Goal: Task Accomplishment & Management: Use online tool/utility

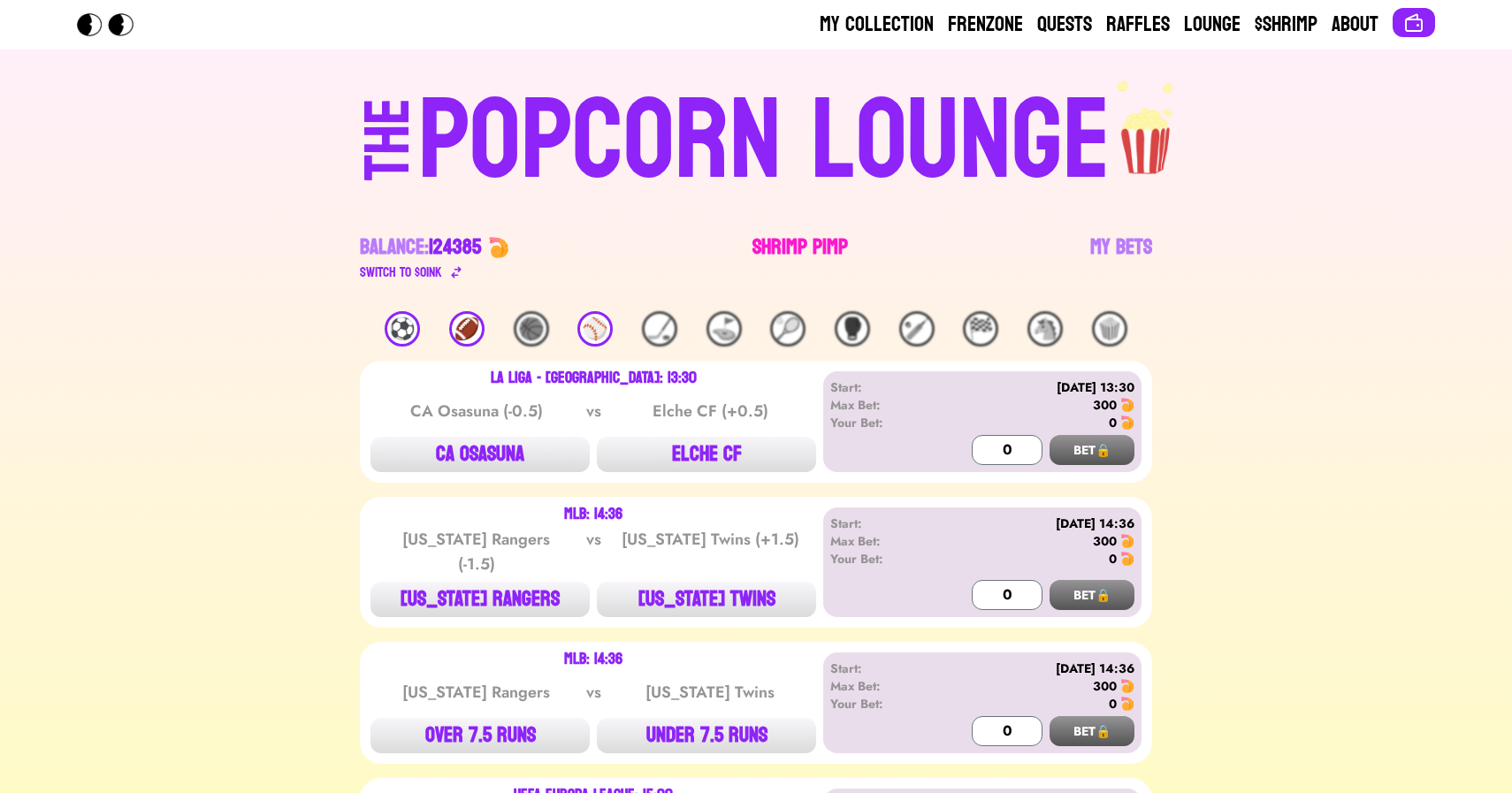
click at [786, 251] on link "Shrimp Pimp" at bounding box center [801, 258] width 96 height 50
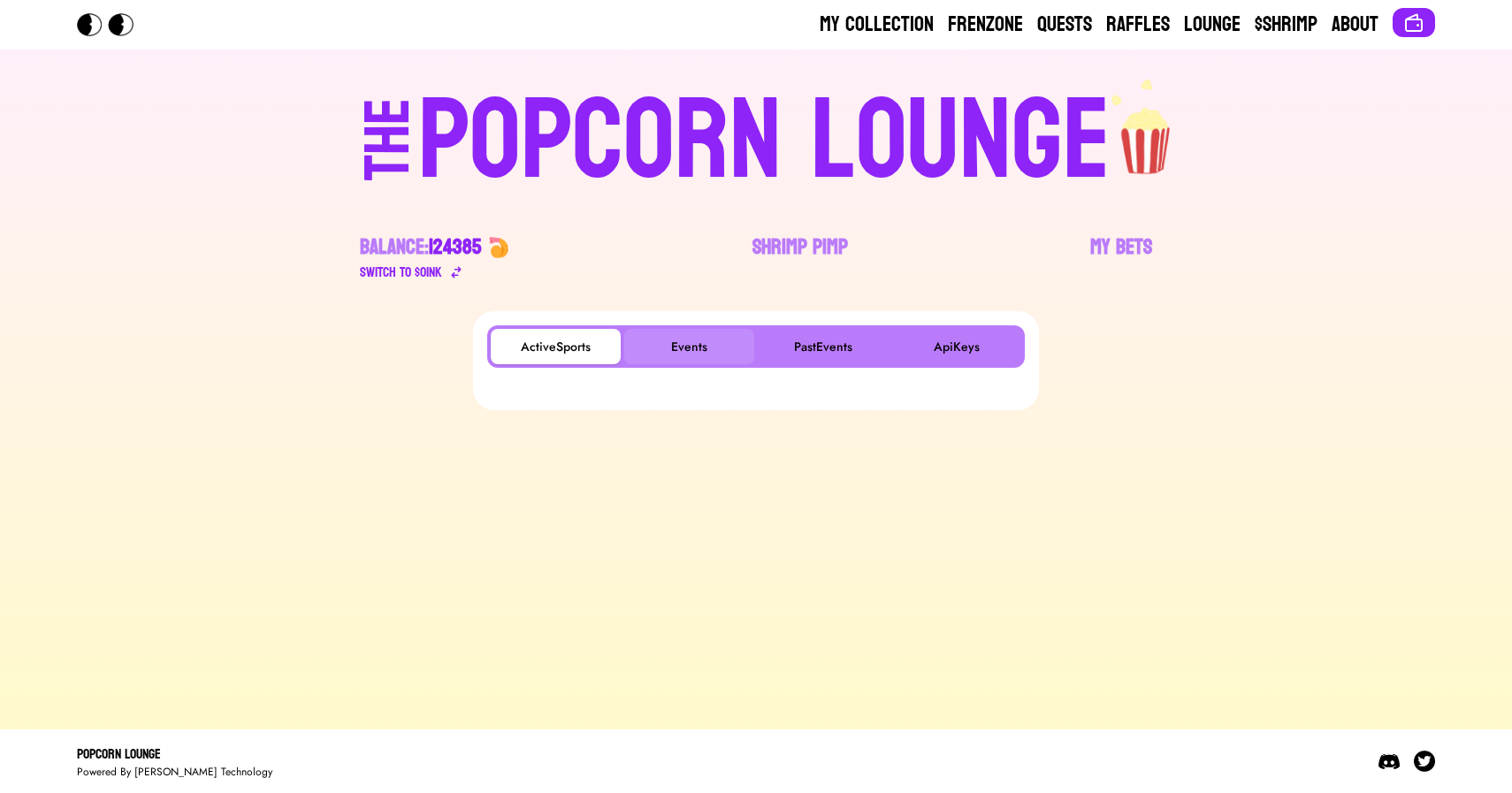
click at [723, 338] on button "Events" at bounding box center [689, 346] width 130 height 35
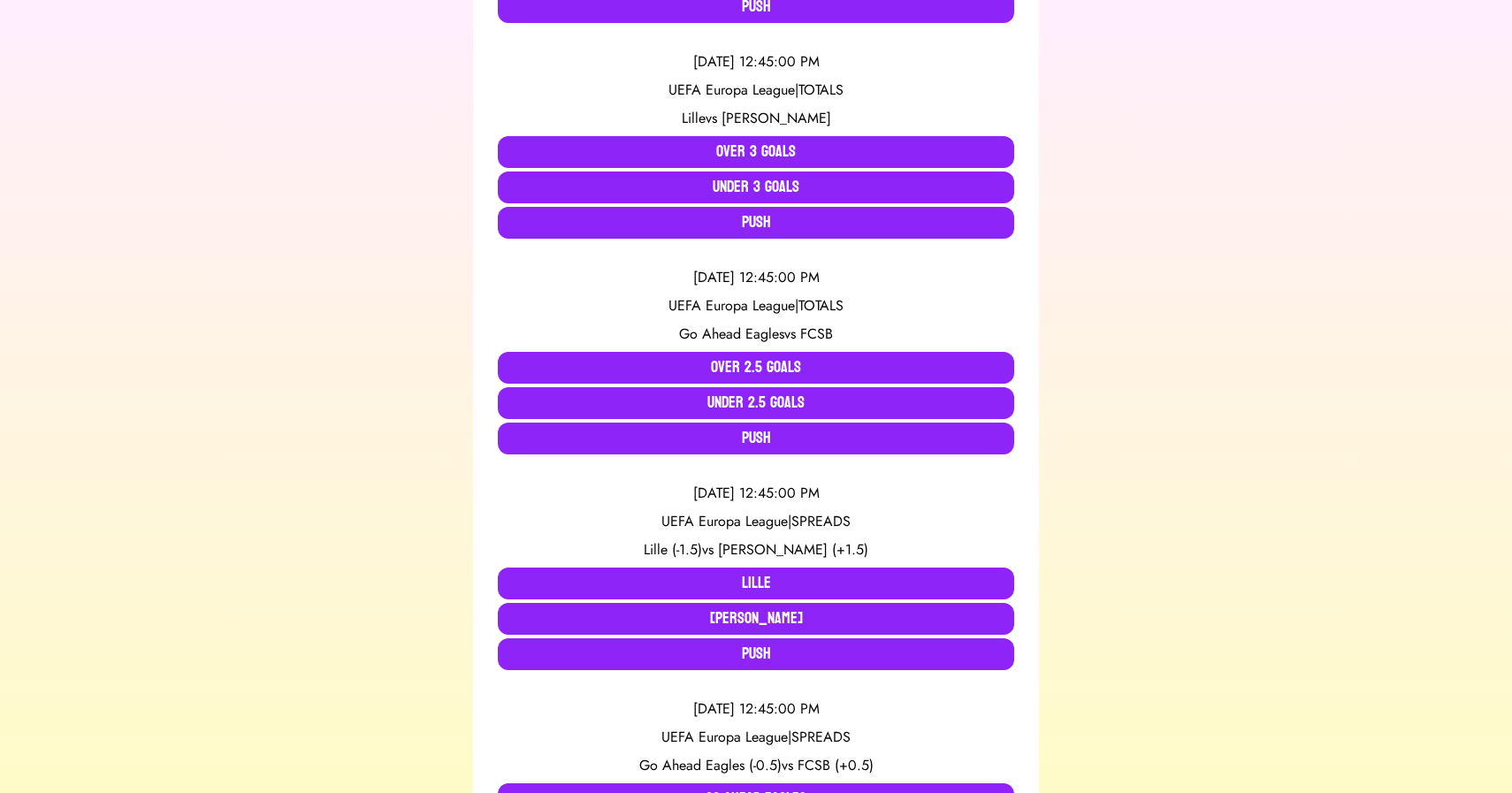
scroll to position [802, 0]
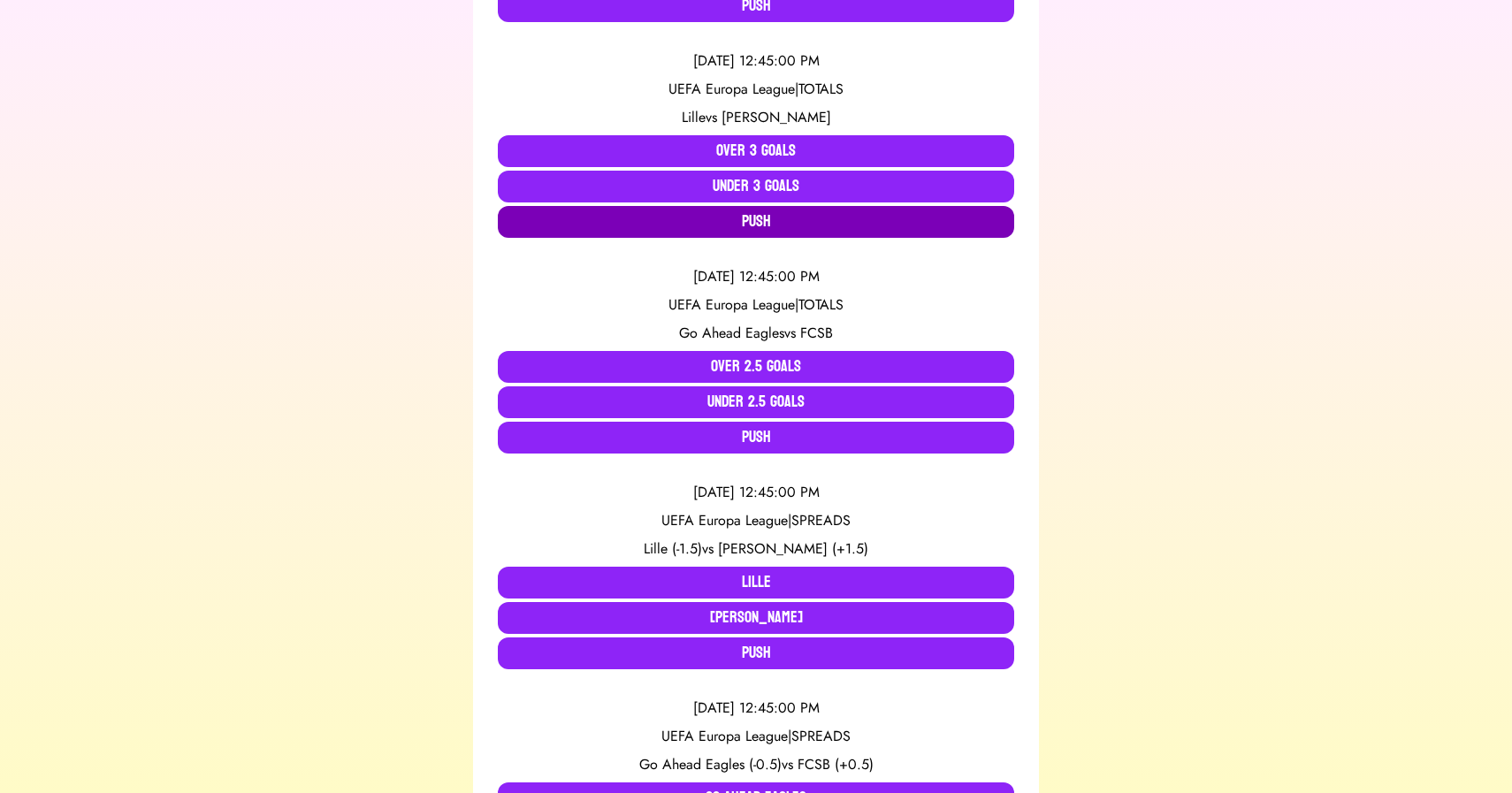
click at [747, 223] on button "Push" at bounding box center [756, 222] width 517 height 32
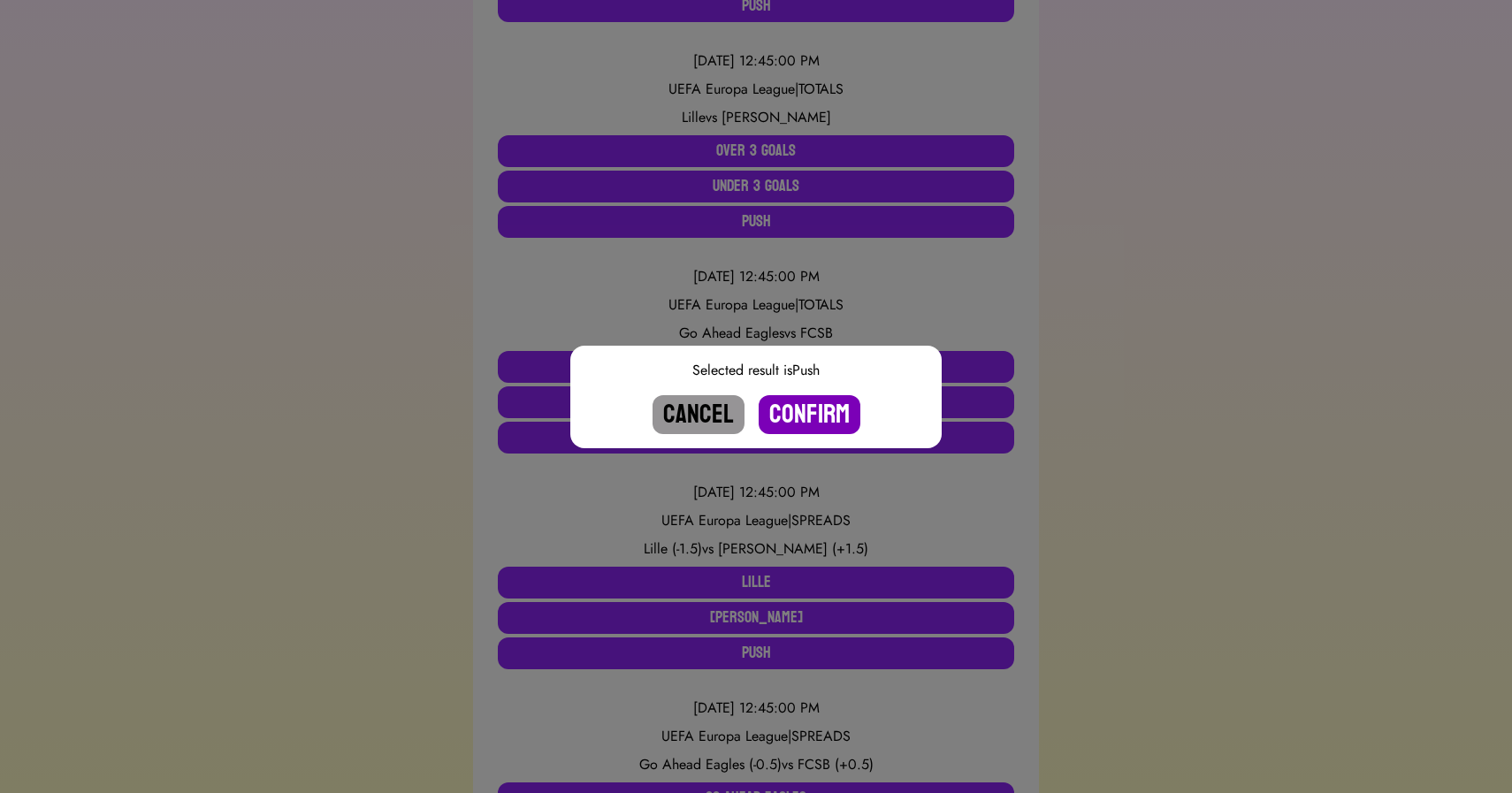
click at [799, 414] on button "Confirm" at bounding box center [810, 414] width 102 height 39
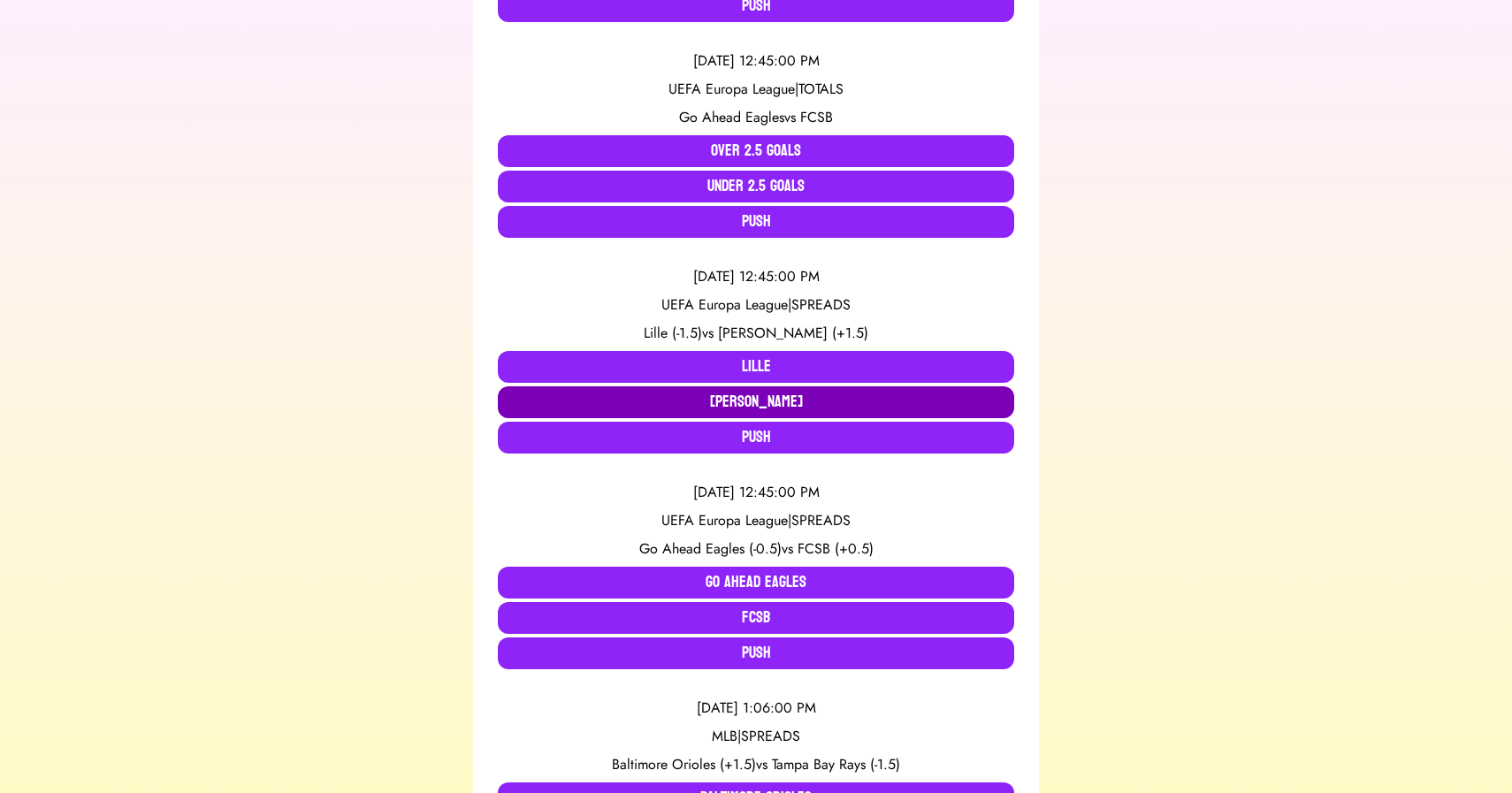
click at [776, 393] on button "SK Brann" at bounding box center [756, 402] width 517 height 32
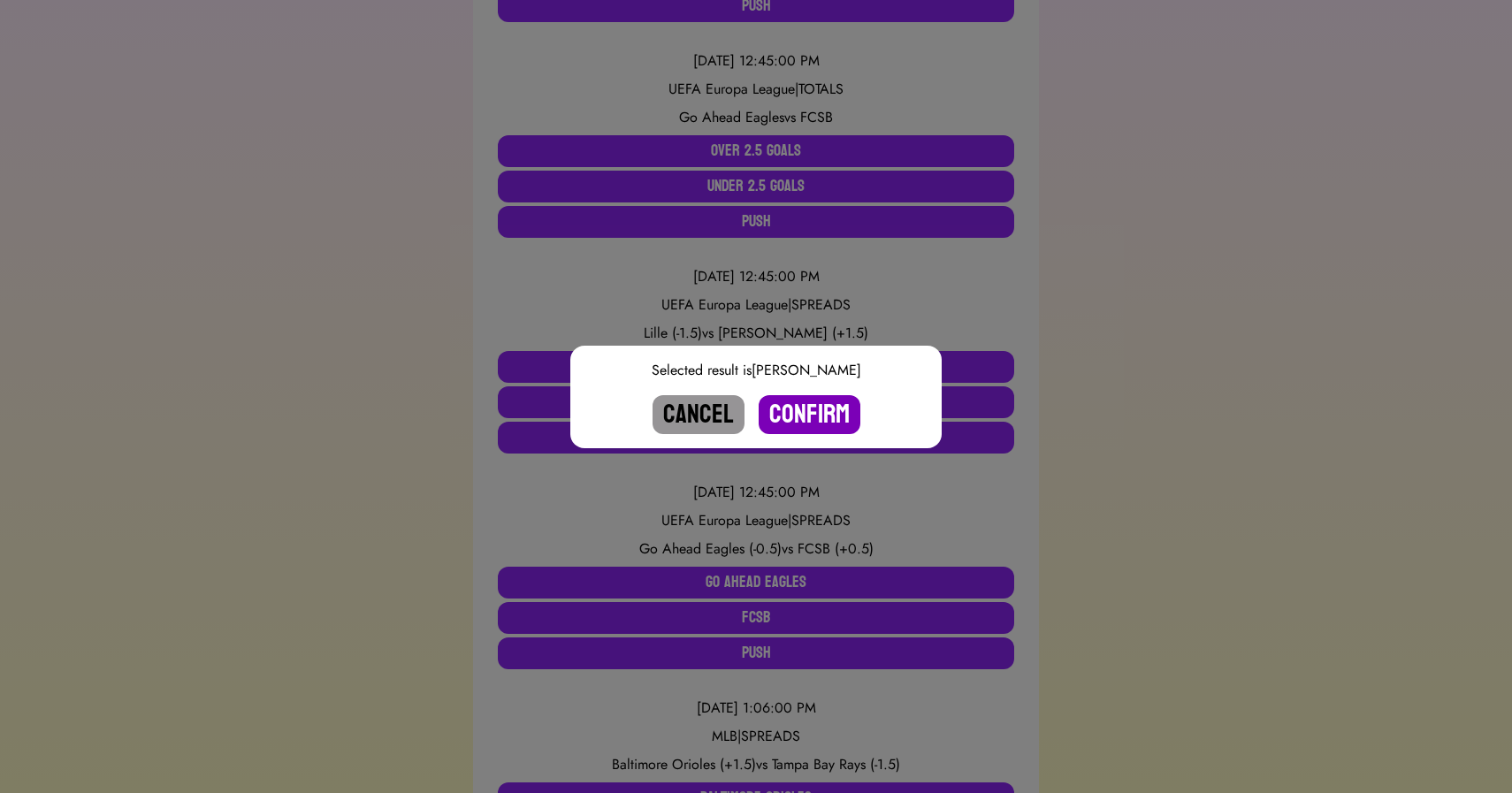
click at [820, 415] on button "Confirm" at bounding box center [810, 414] width 102 height 39
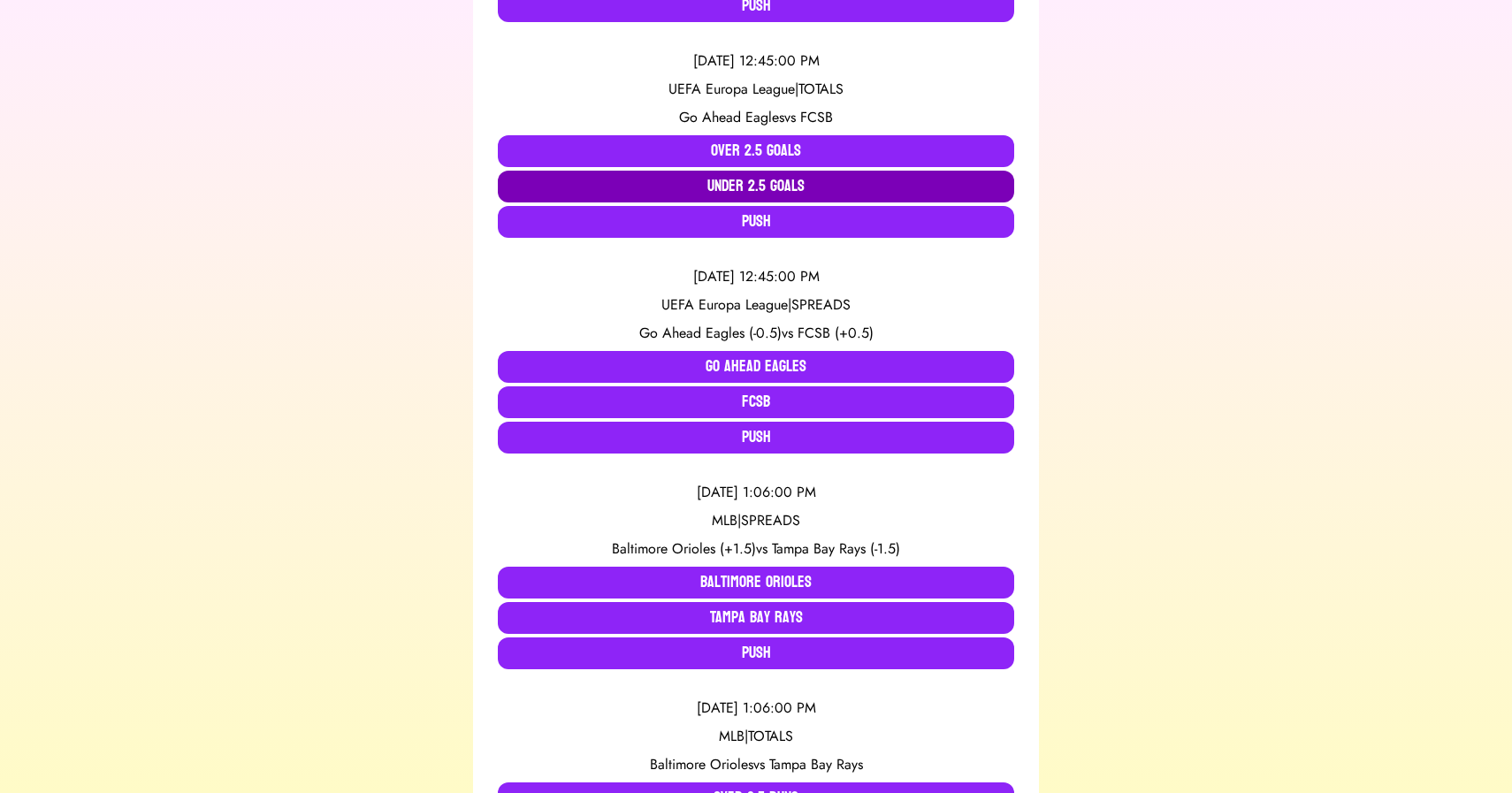
click at [683, 192] on button "Under 2.5 Goals" at bounding box center [756, 187] width 517 height 32
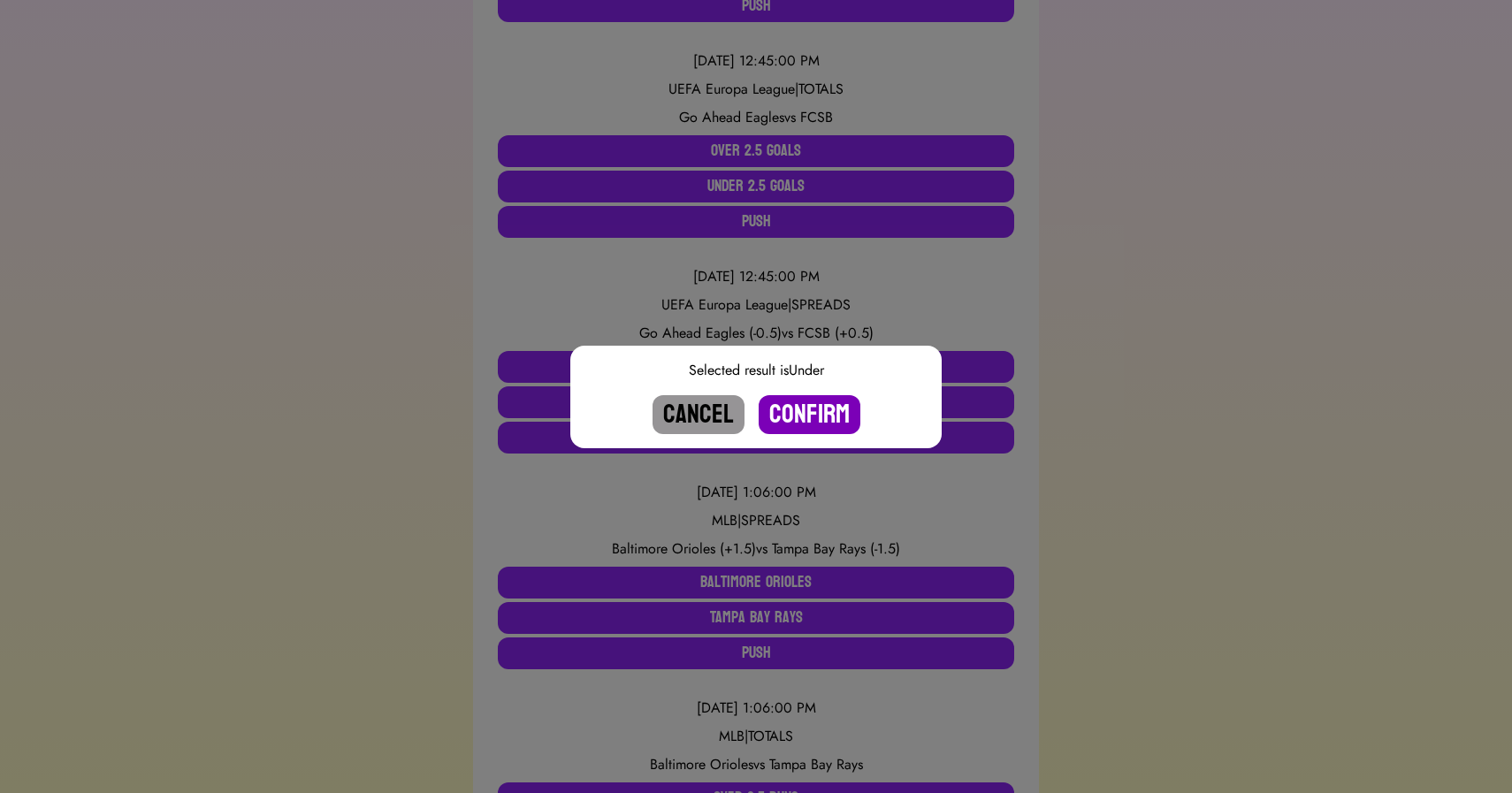
click at [801, 411] on button "Confirm" at bounding box center [810, 414] width 102 height 39
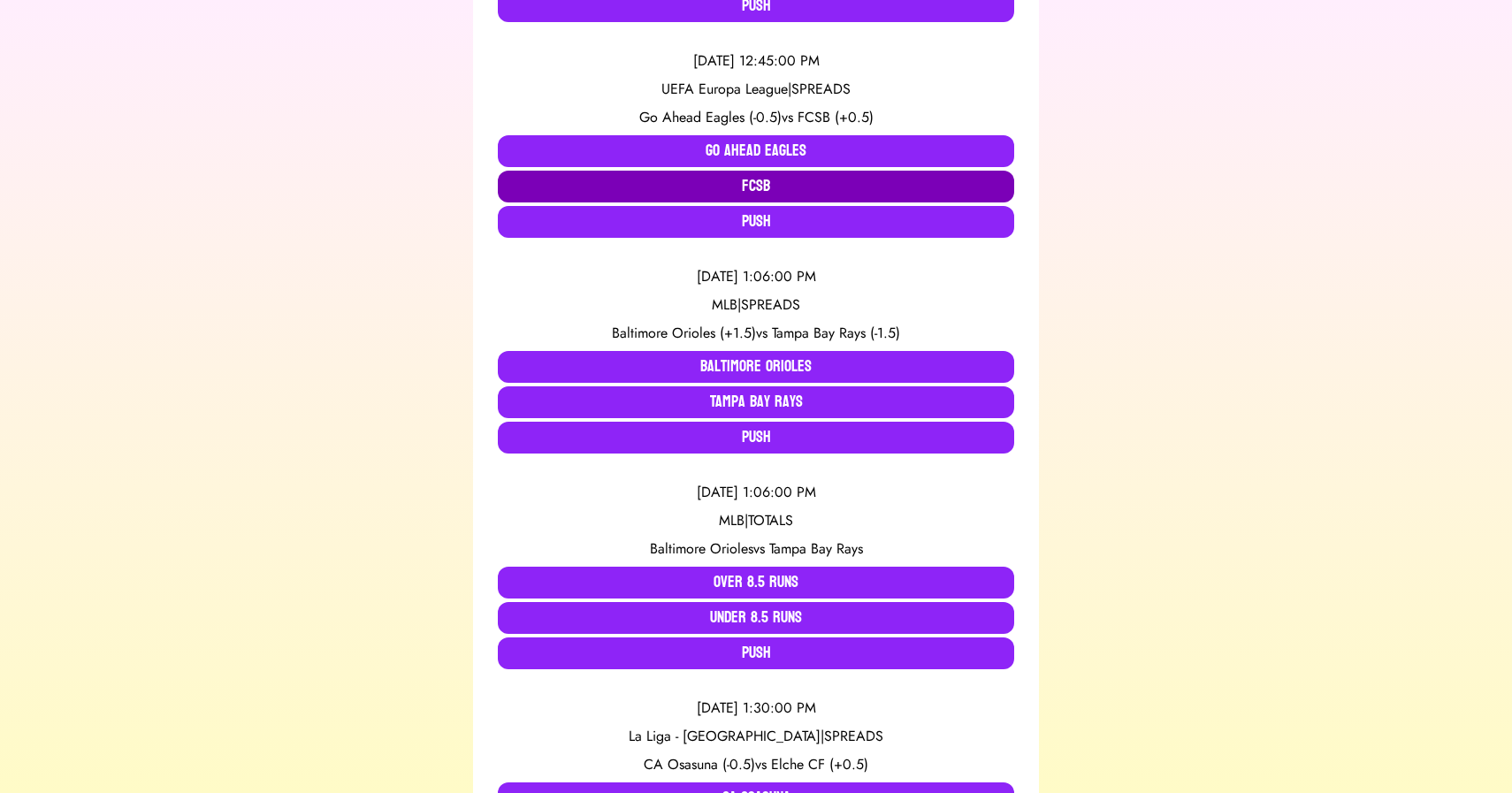
click at [800, 186] on button "FCSB" at bounding box center [756, 187] width 517 height 32
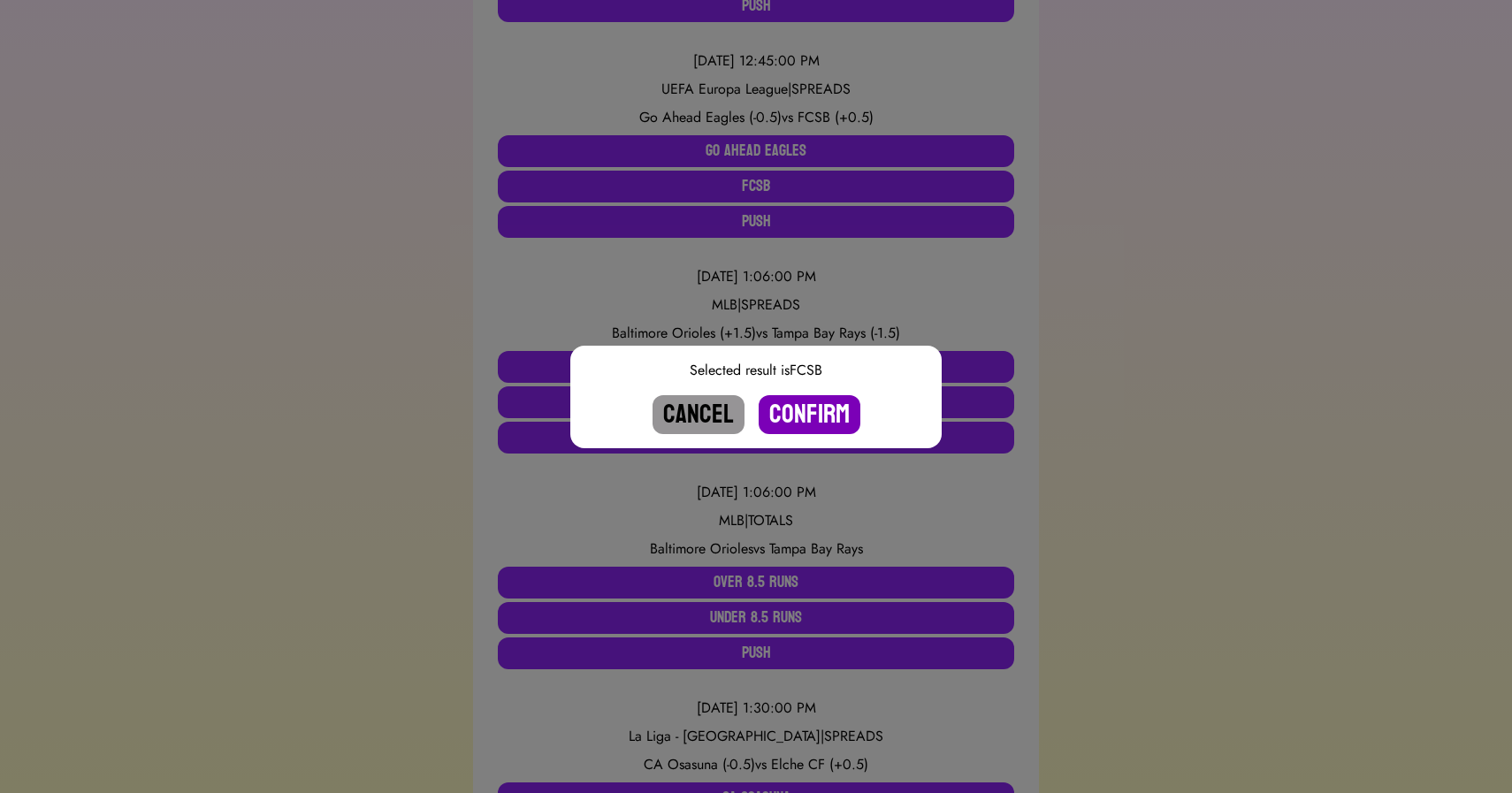
click at [811, 423] on button "Confirm" at bounding box center [810, 414] width 102 height 39
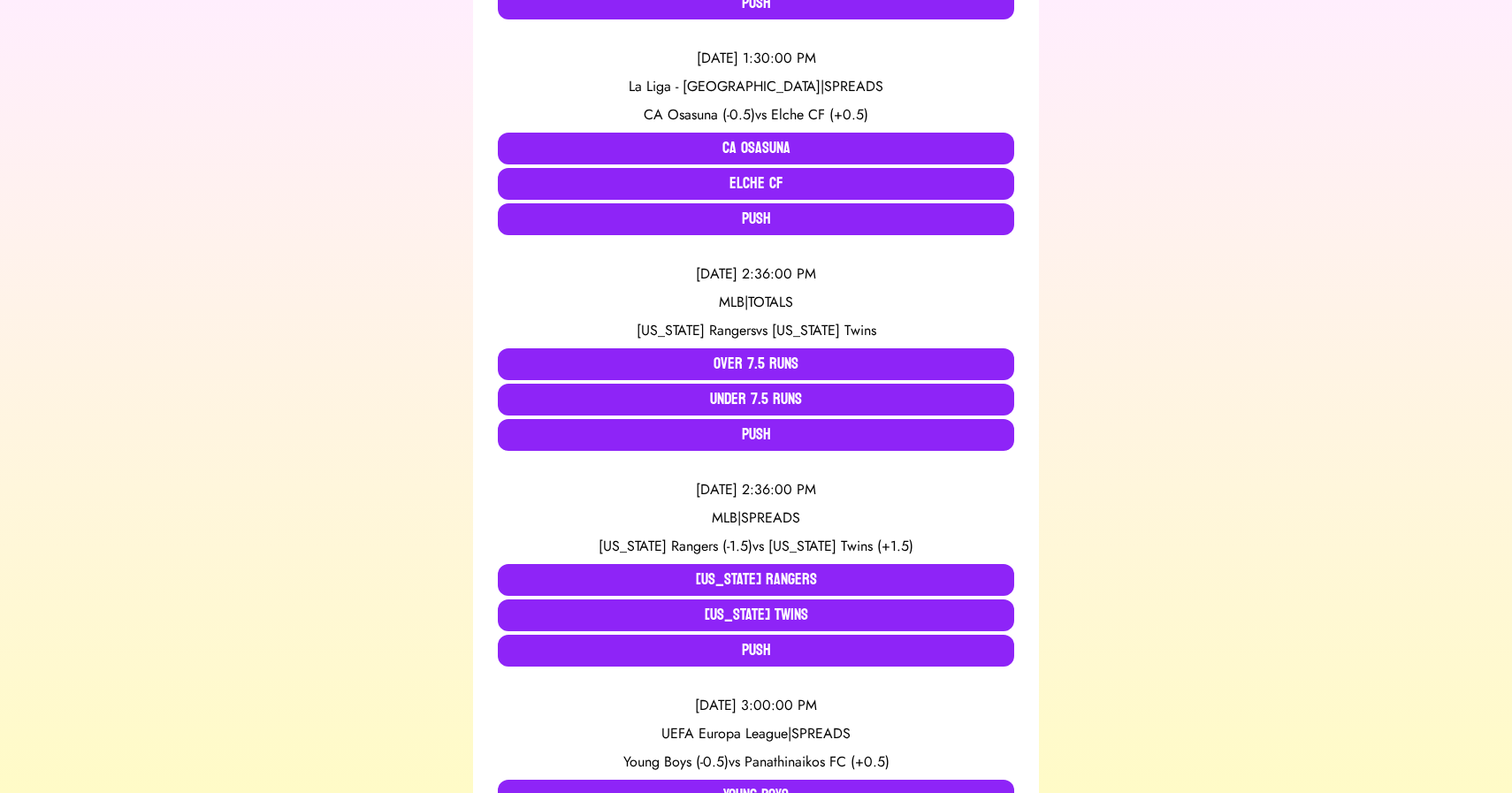
scroll to position [1237, 0]
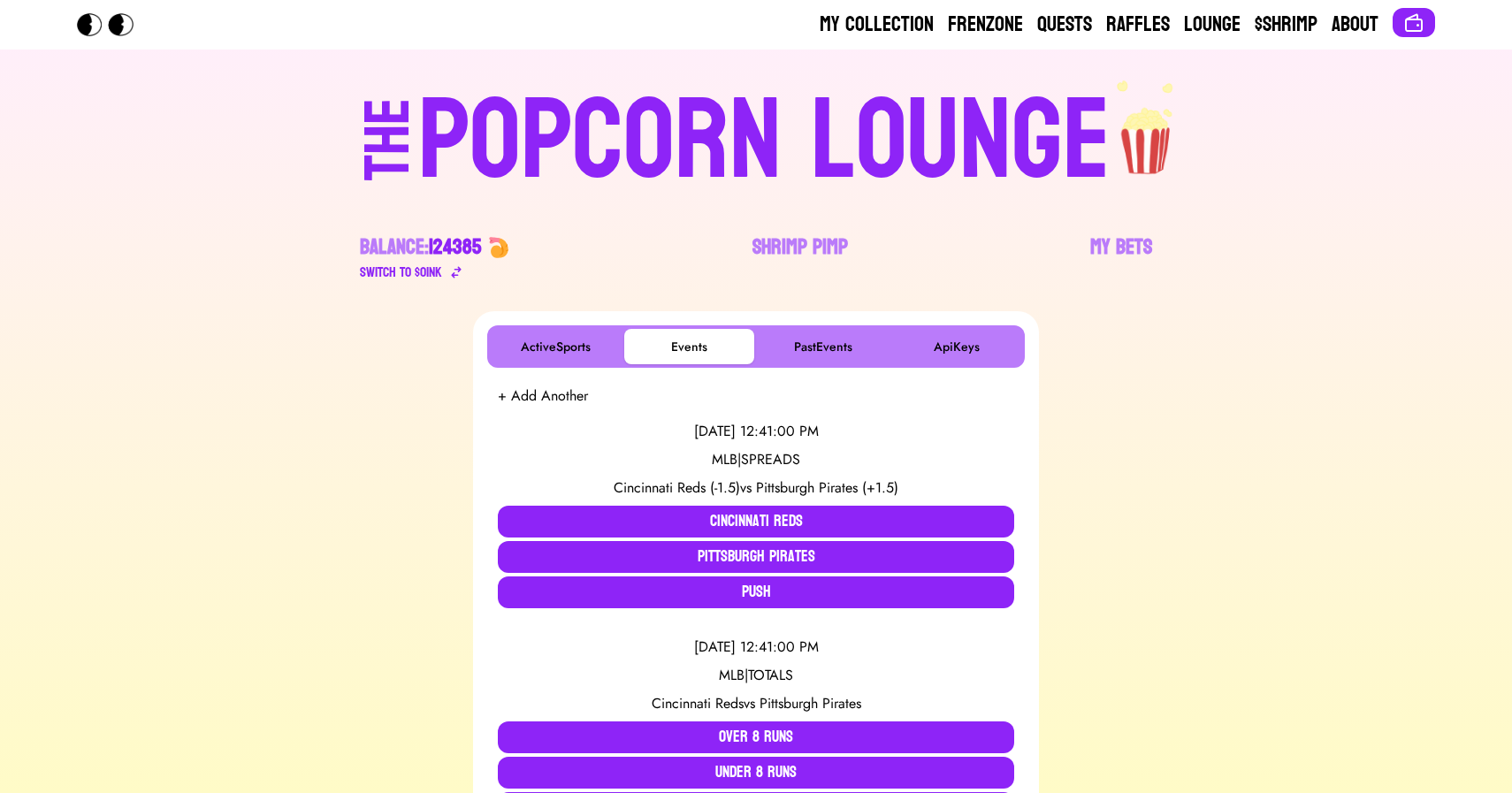
click at [819, 121] on div "POPCORN LOUNGE" at bounding box center [764, 141] width 692 height 113
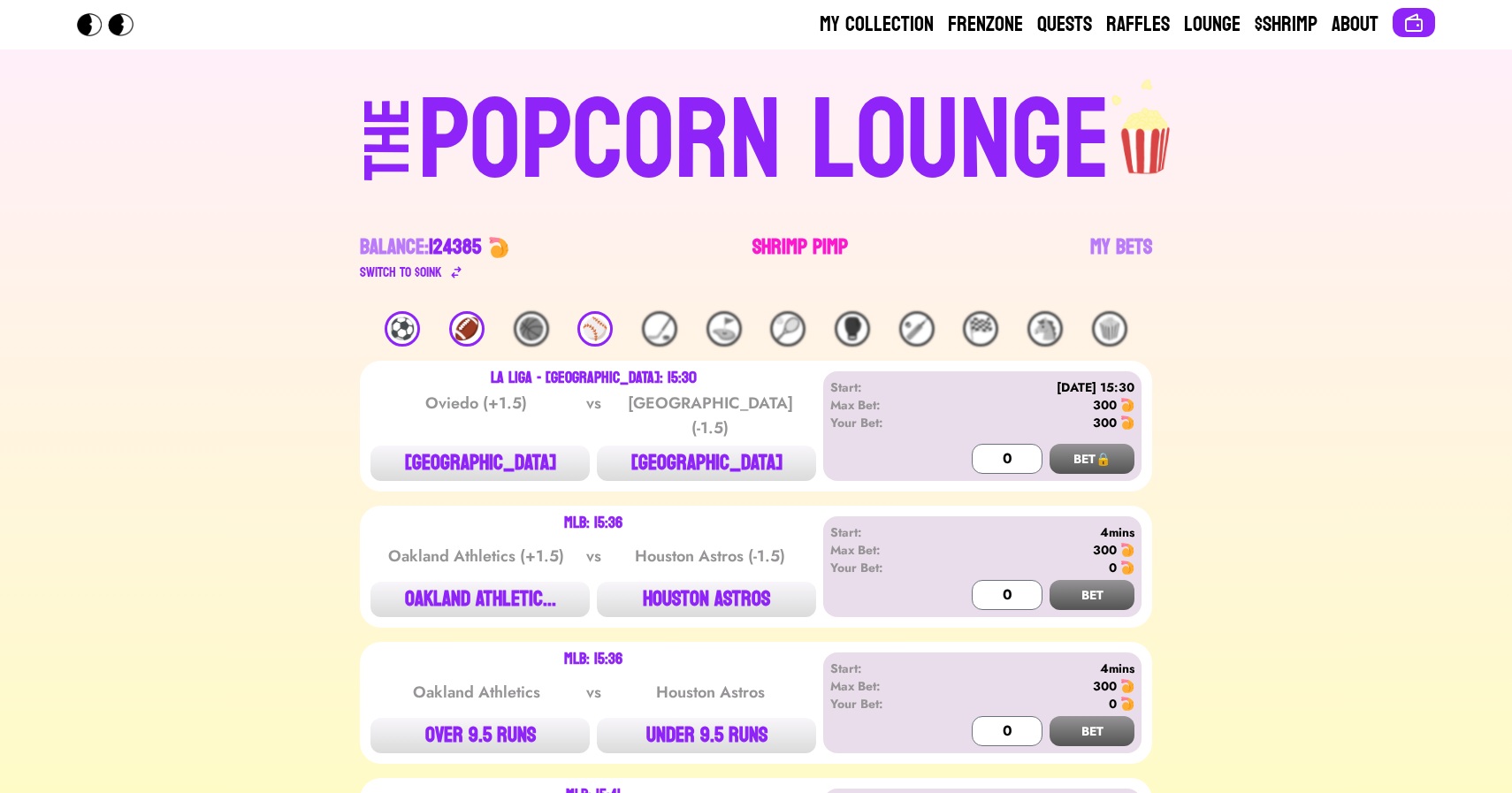
click at [781, 233] on link "Shrimp Pimp" at bounding box center [801, 258] width 96 height 50
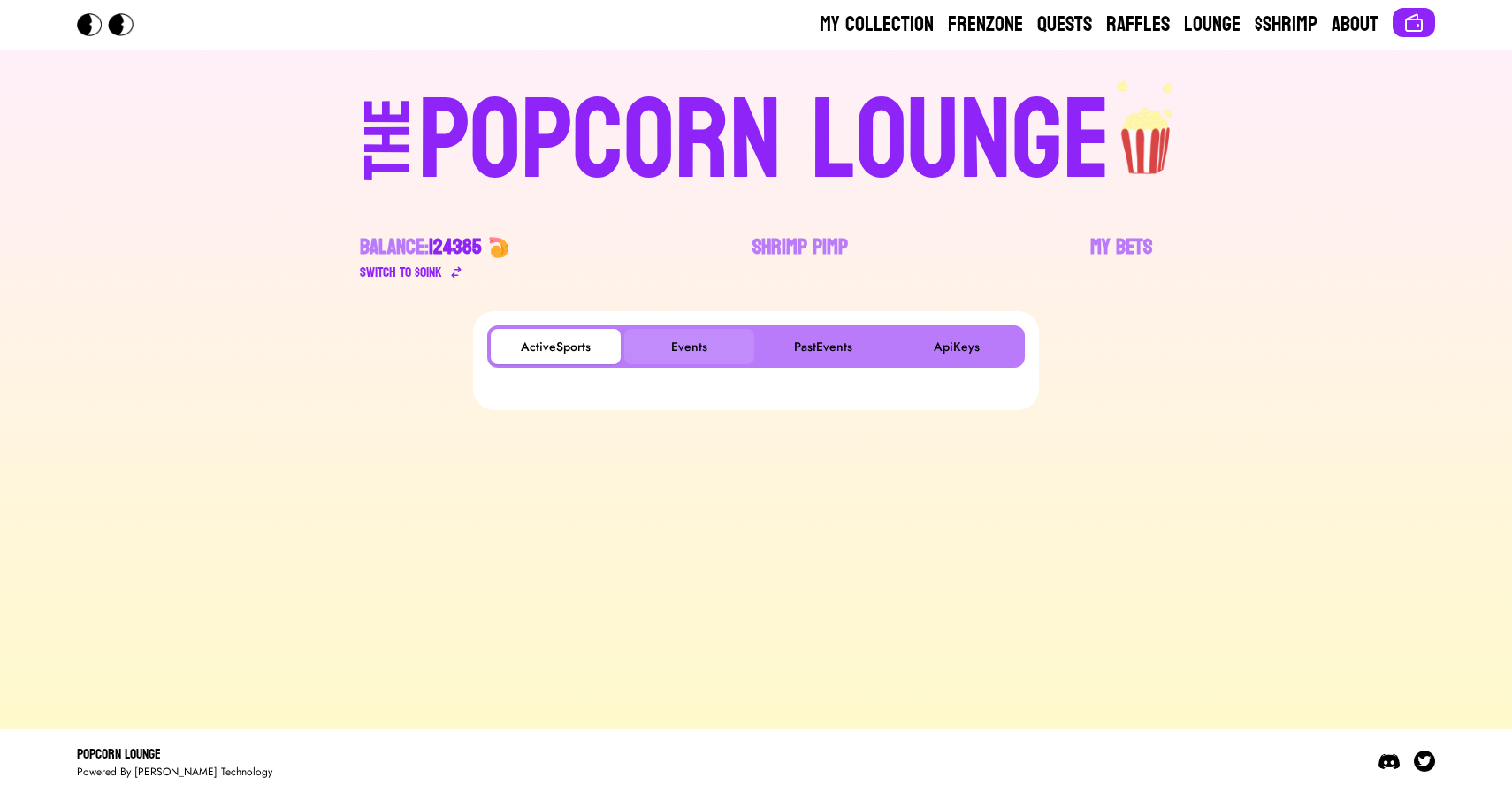
click at [704, 343] on button "Events" at bounding box center [689, 346] width 130 height 35
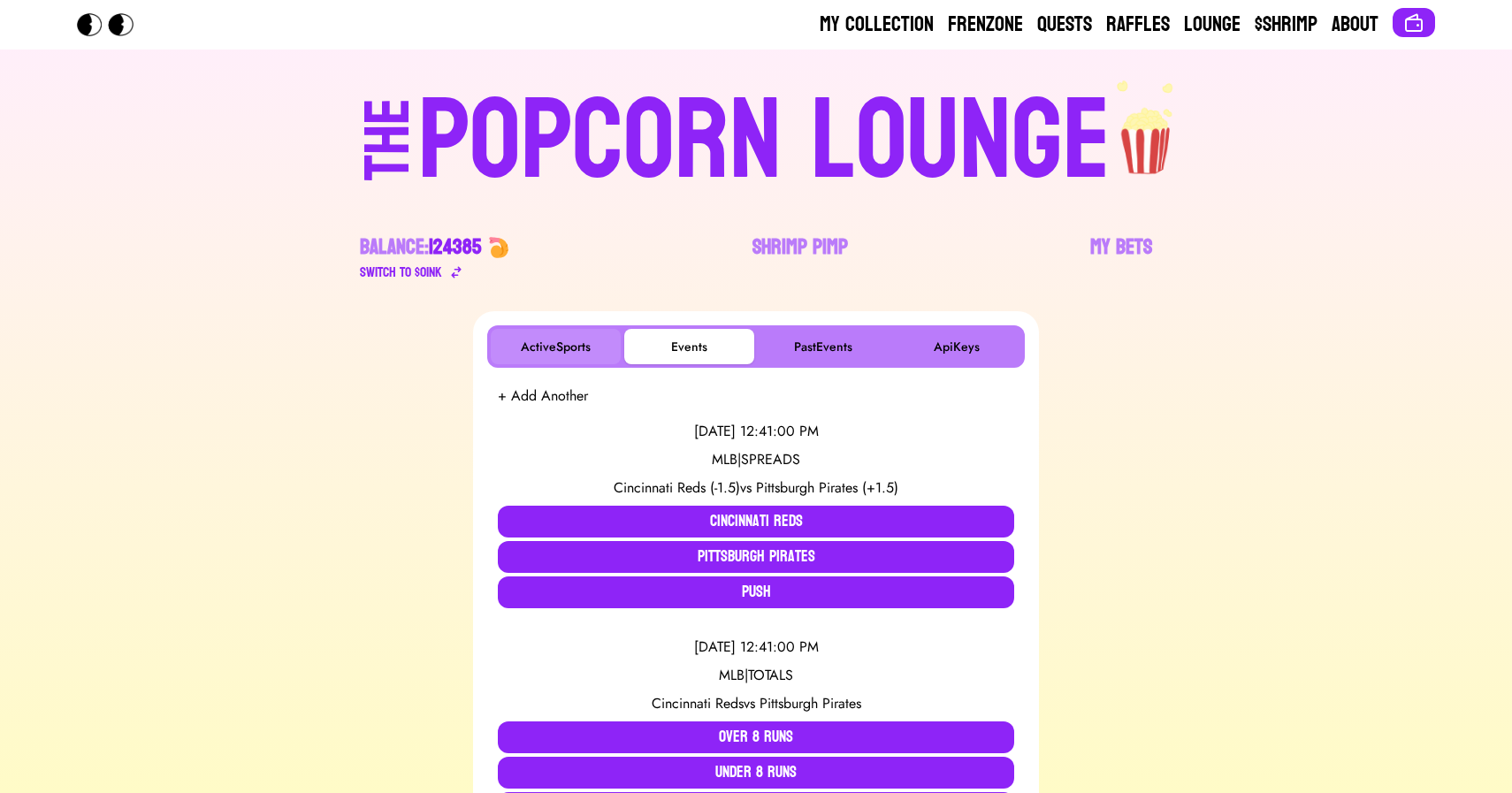
scroll to position [955, 0]
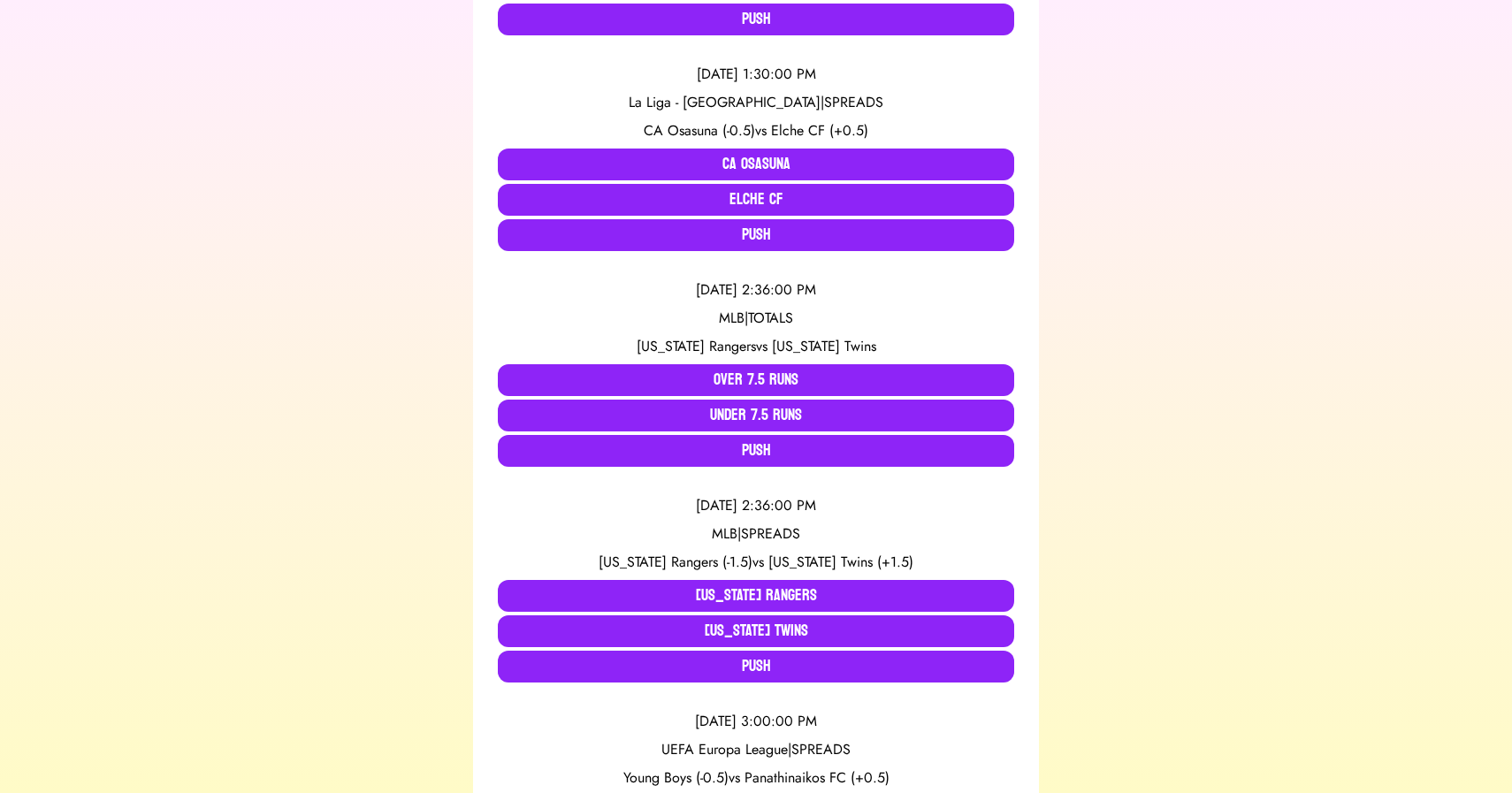
scroll to position [1226, 0]
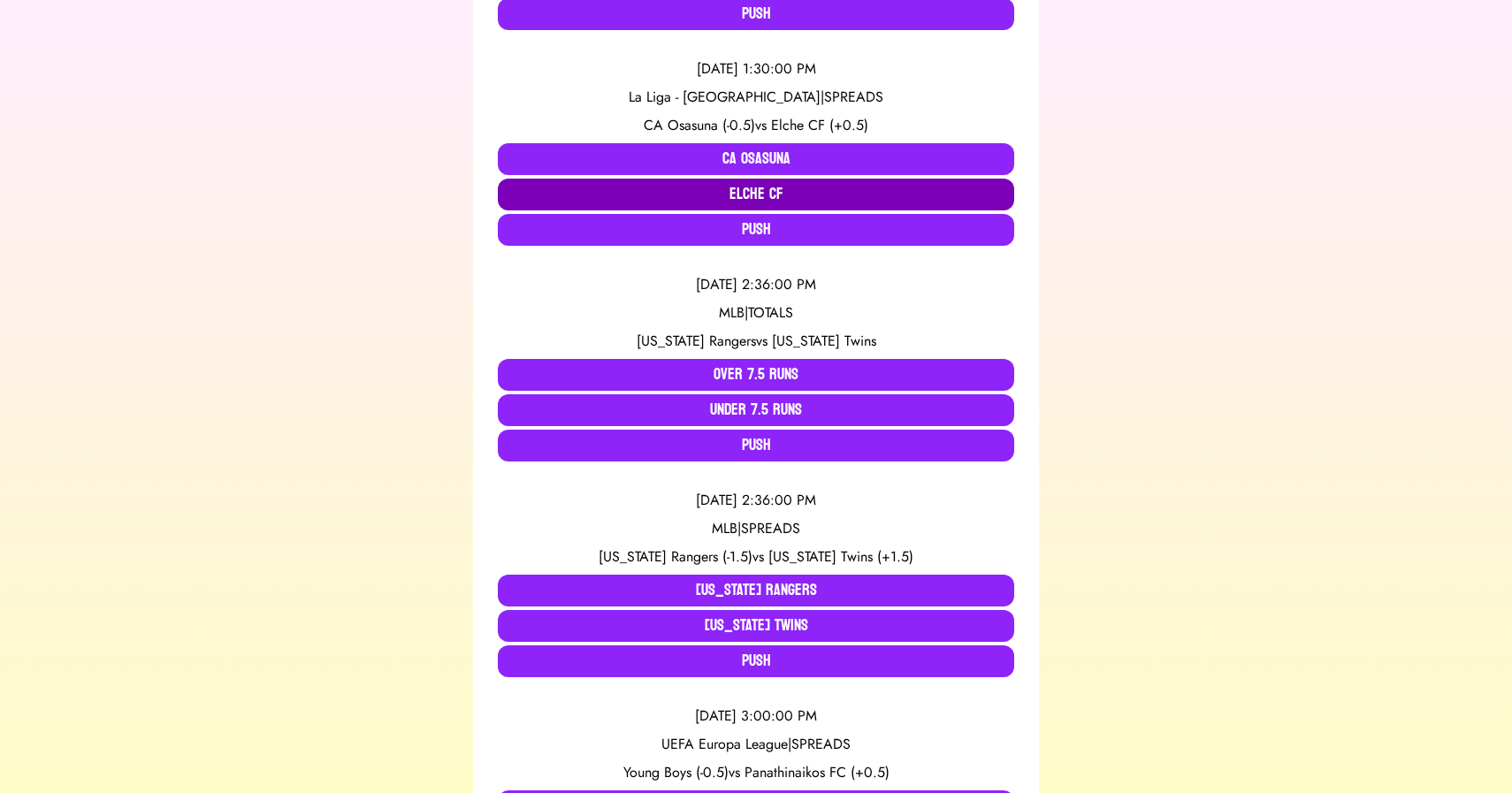
click at [756, 197] on button "Elche CF" at bounding box center [756, 195] width 517 height 32
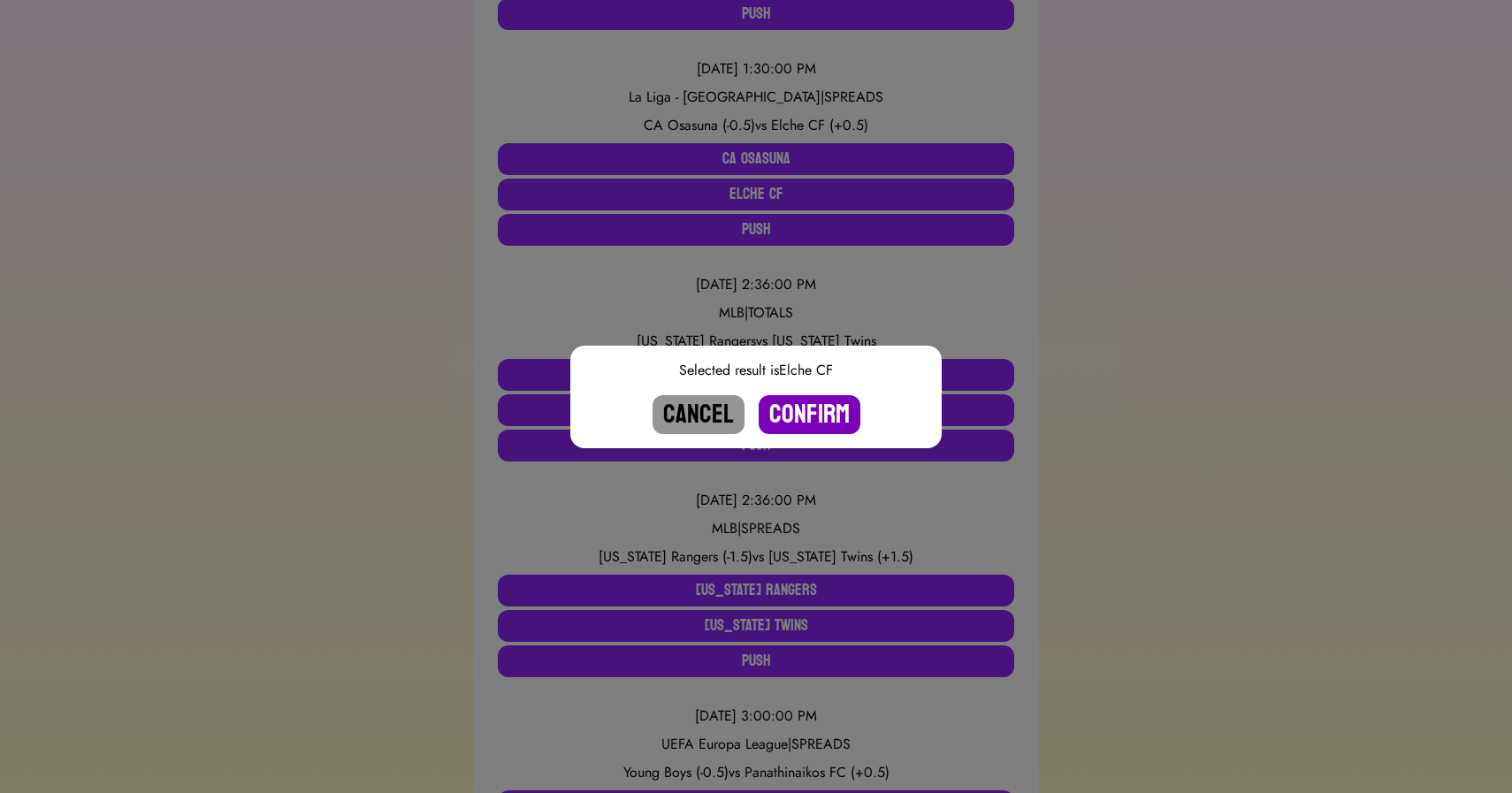
click at [818, 409] on button "Confirm" at bounding box center [810, 414] width 102 height 39
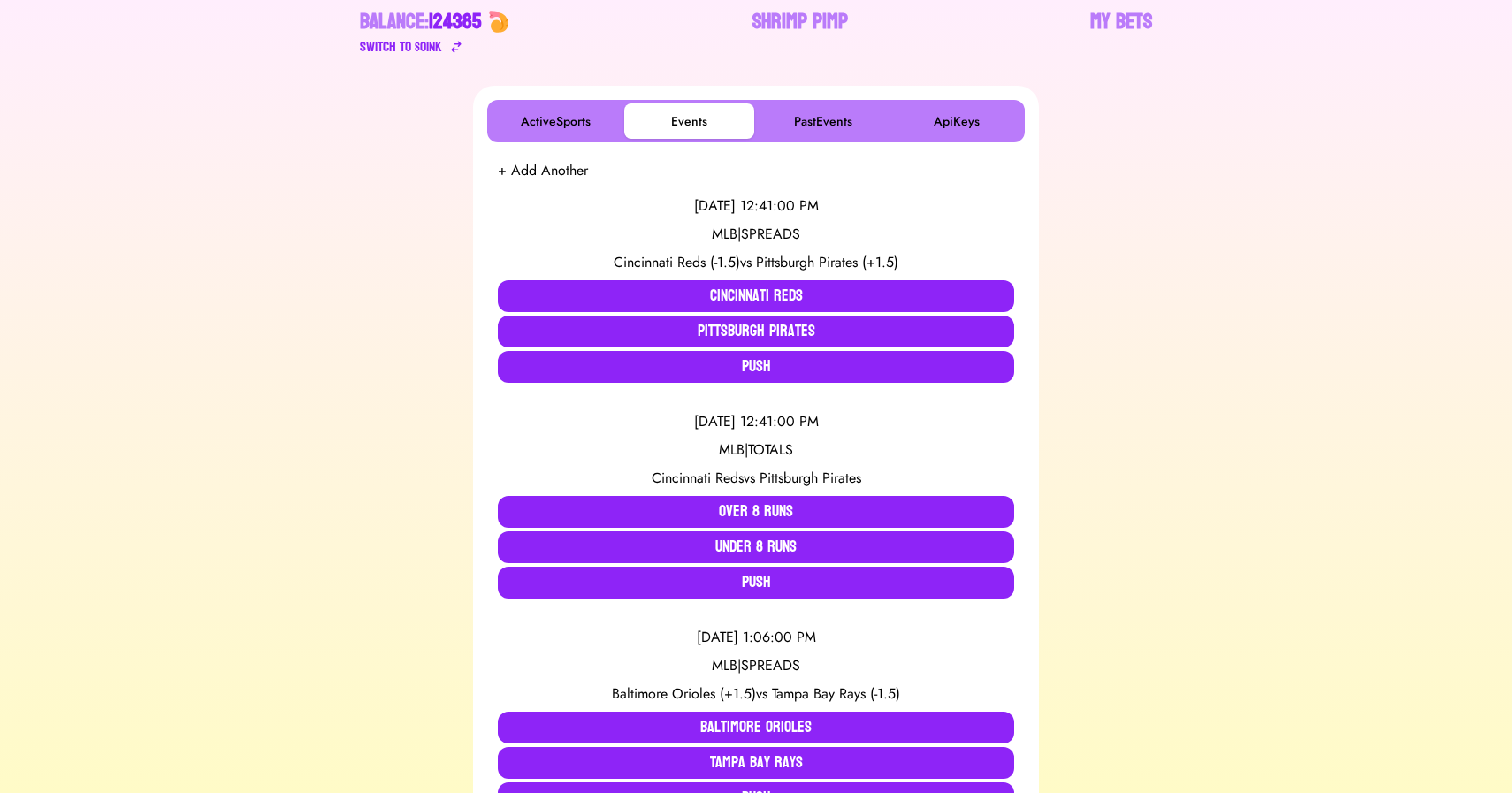
scroll to position [0, 0]
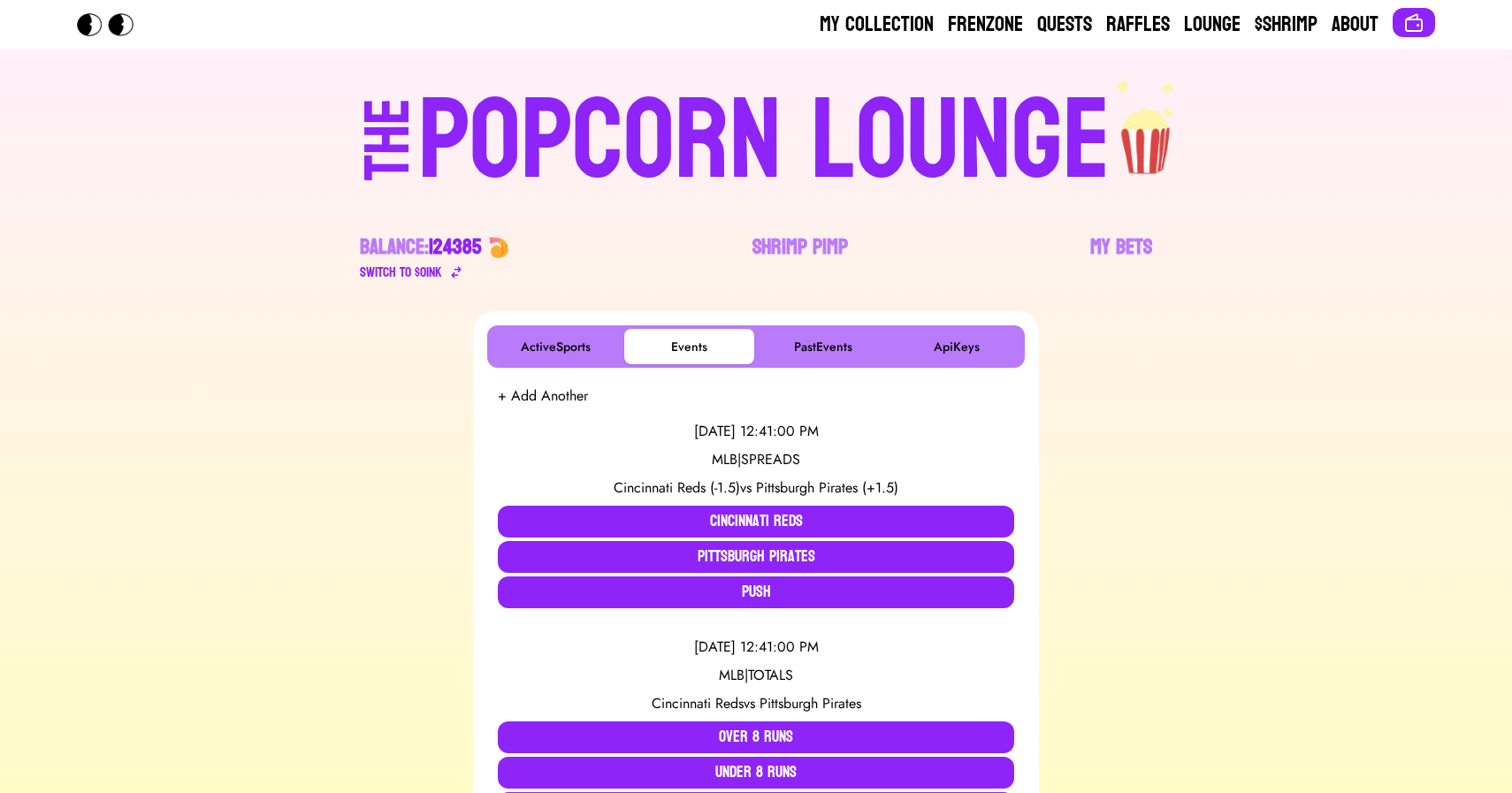
click at [715, 118] on div "POPCORN LOUNGE" at bounding box center [764, 141] width 692 height 113
